Goal: Information Seeking & Learning: Find specific fact

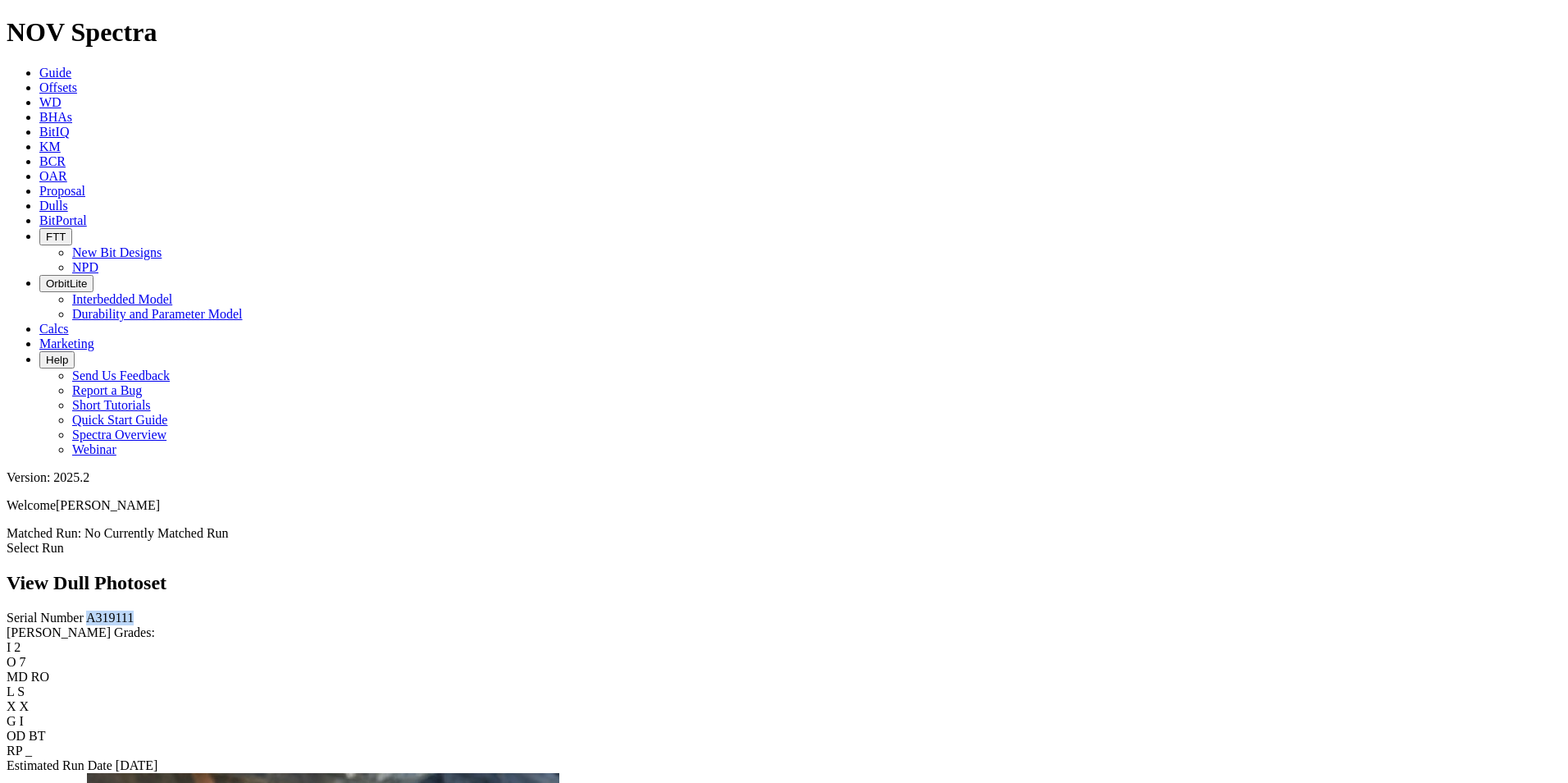
click at [39, 81] on icon at bounding box center [39, 87] width 0 height 14
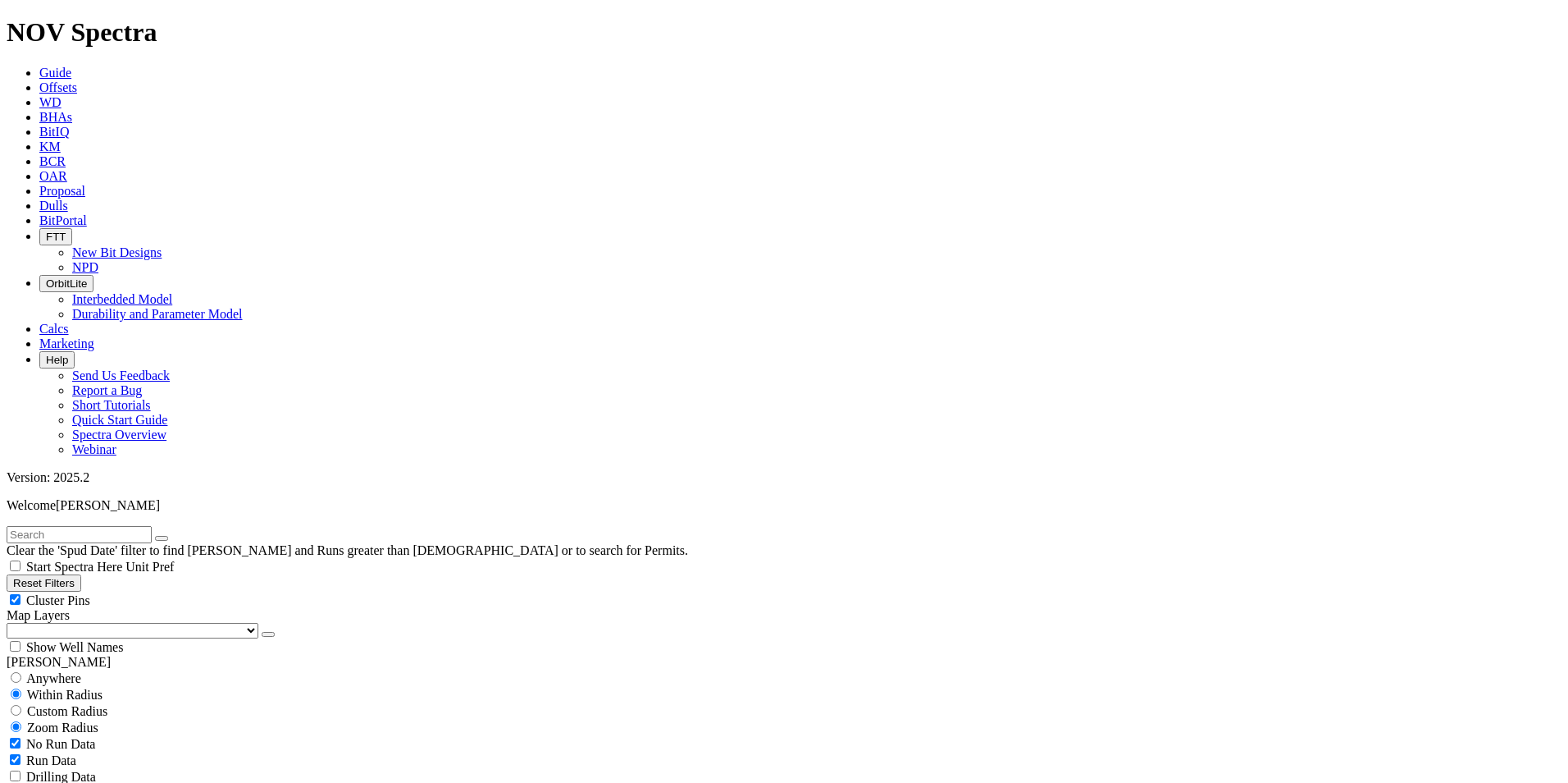
click at [55, 526] on input "text" at bounding box center [79, 534] width 145 height 17
type input "A319269"
click at [185, 536] on button "submit" at bounding box center [178, 538] width 13 height 5
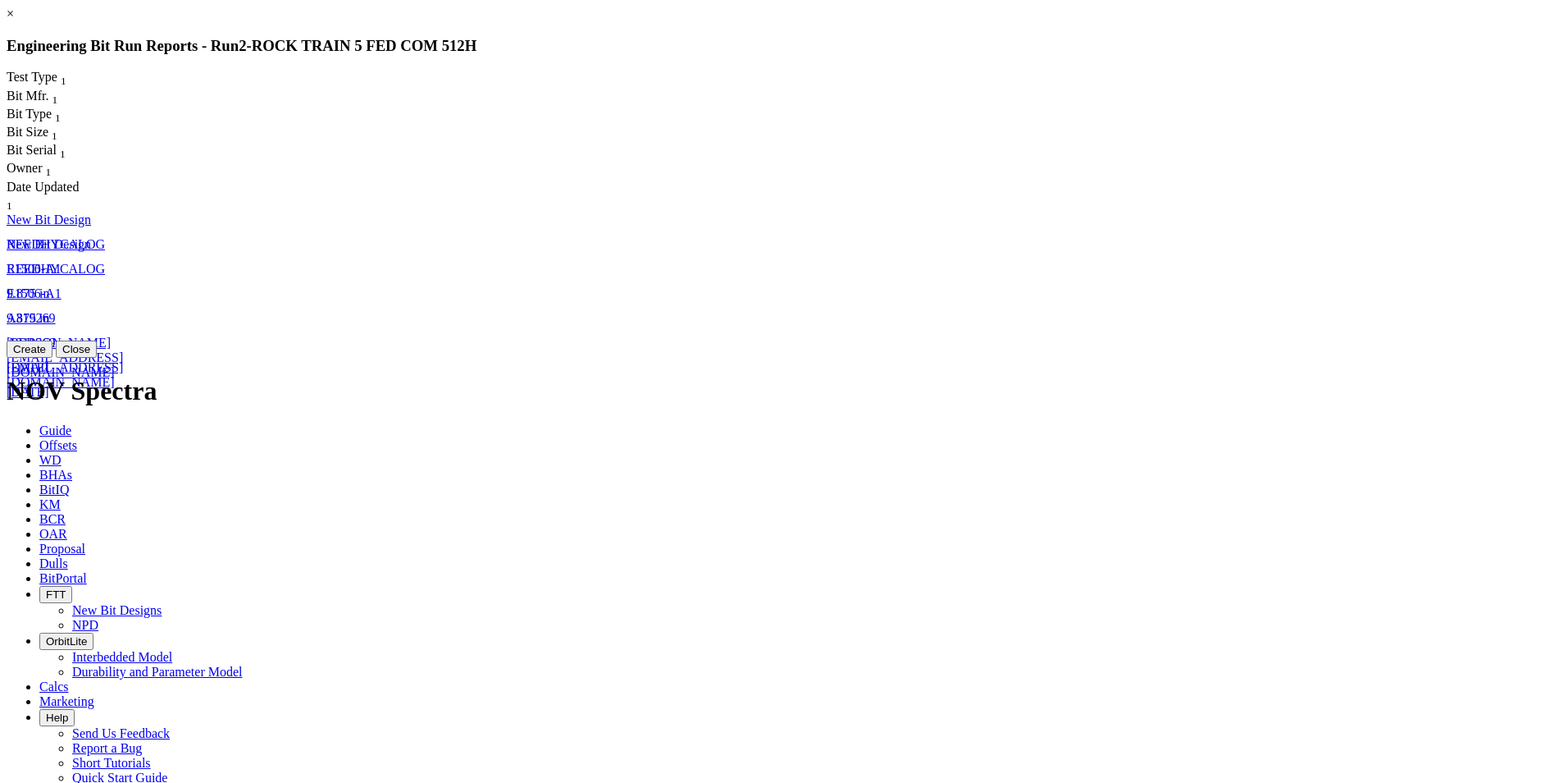
click at [123, 335] on span "[PERSON_NAME][EMAIL_ADDRESS][DOMAIN_NAME]" at bounding box center [65, 357] width 116 height 43
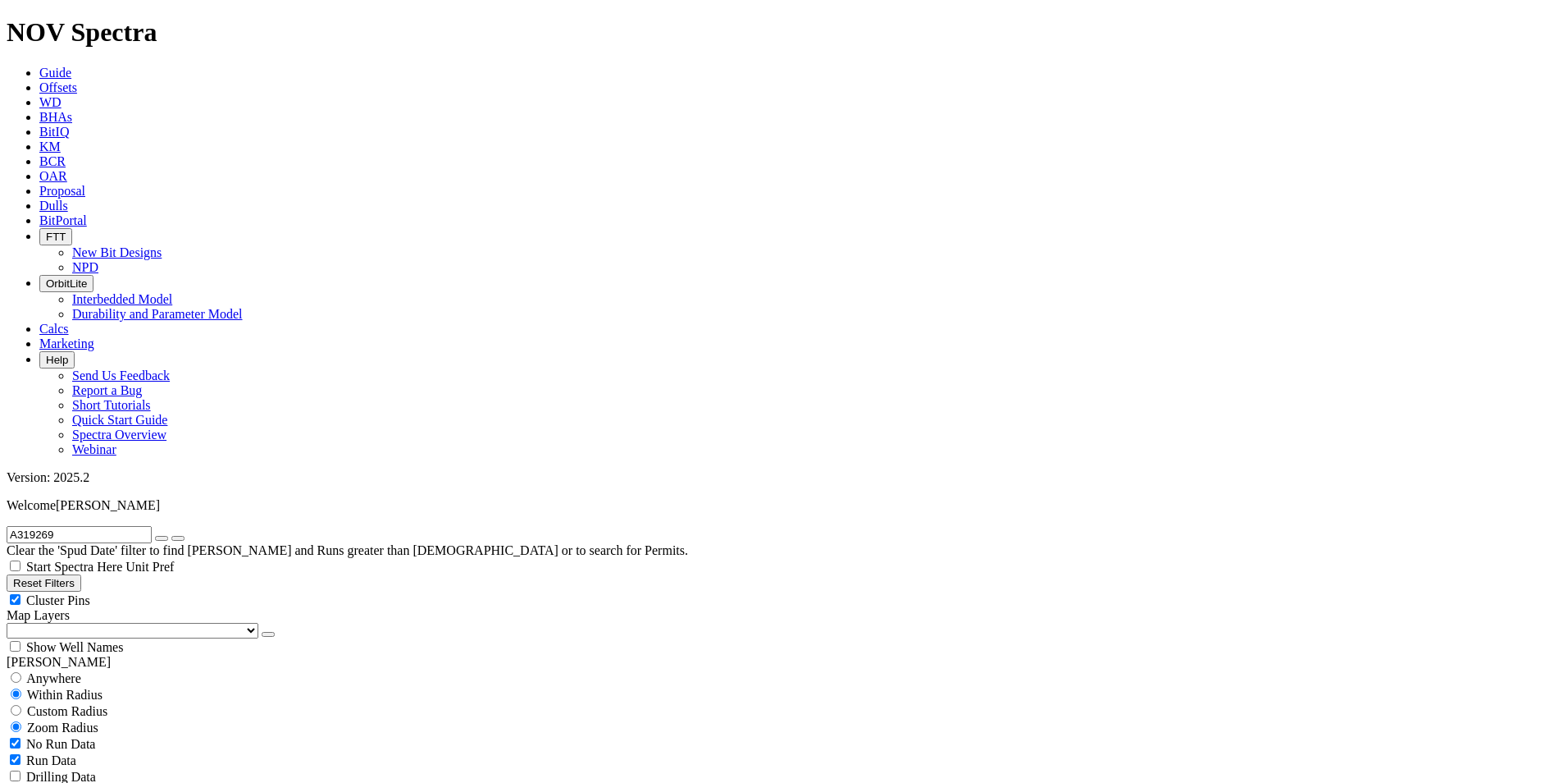
select select "New Bit Design"
